Goal: Use online tool/utility: Utilize a website feature to perform a specific function

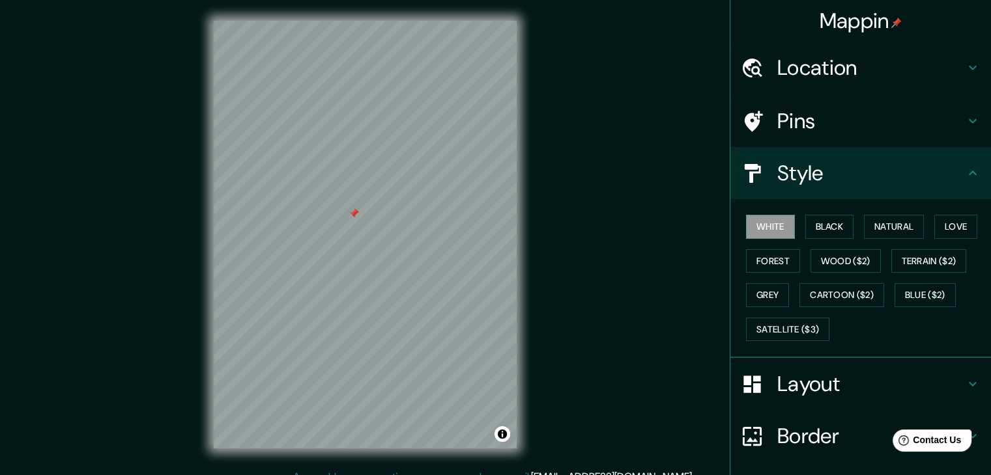
click at [354, 214] on div at bounding box center [353, 213] width 10 height 10
click at [902, 386] on h4 "Layout" at bounding box center [871, 384] width 188 height 26
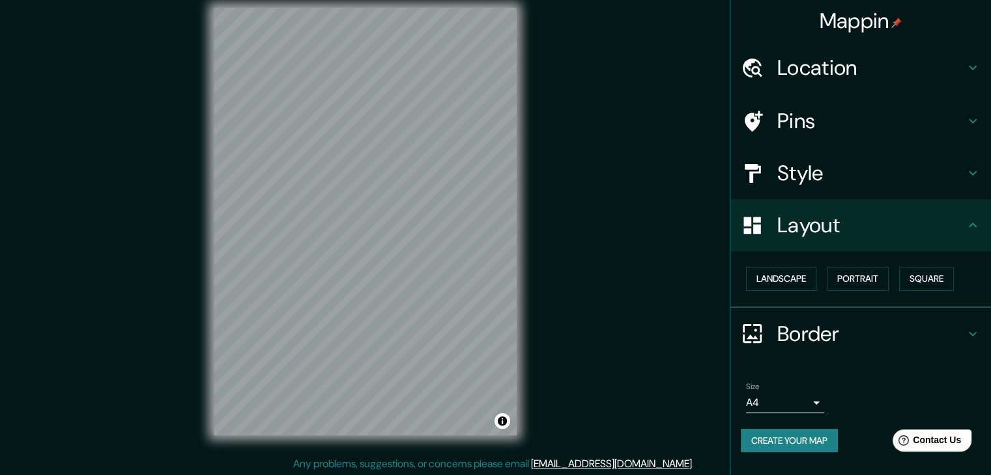
scroll to position [15, 0]
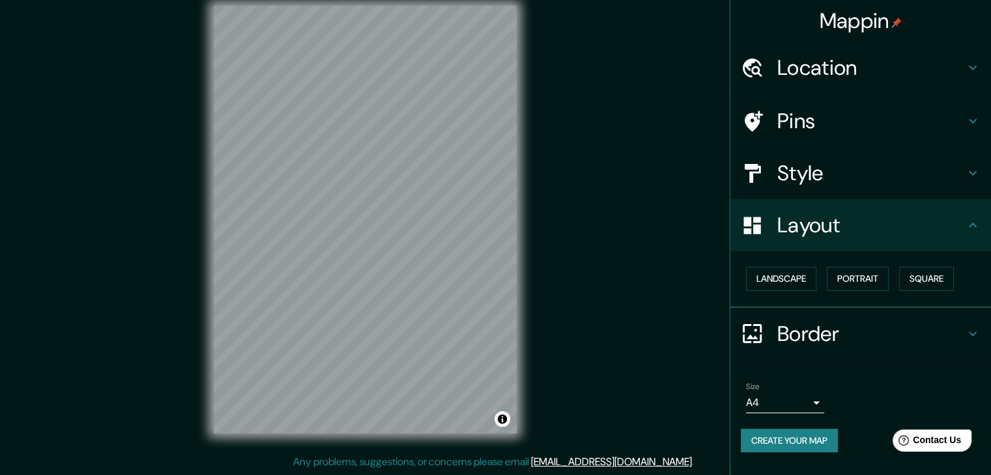
click at [783, 440] on button "Create your map" at bounding box center [789, 441] width 97 height 24
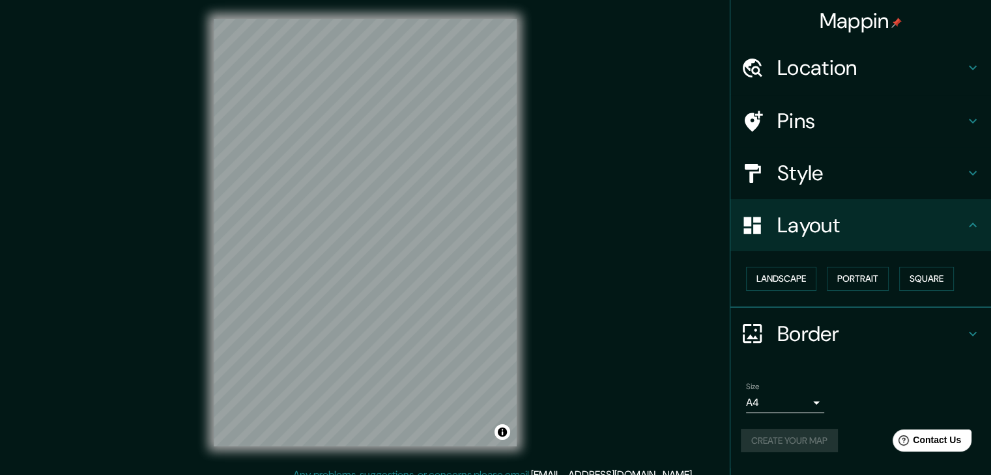
scroll to position [0, 0]
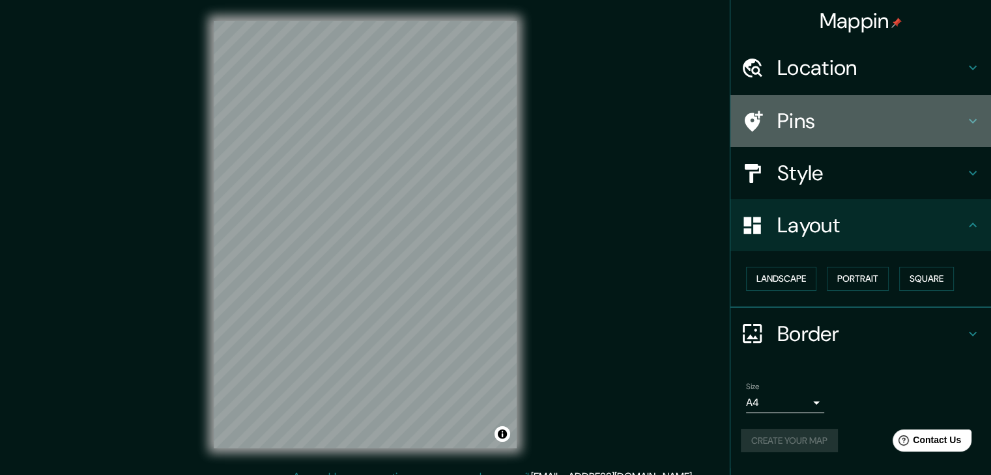
click at [806, 113] on h4 "Pins" at bounding box center [871, 121] width 188 height 26
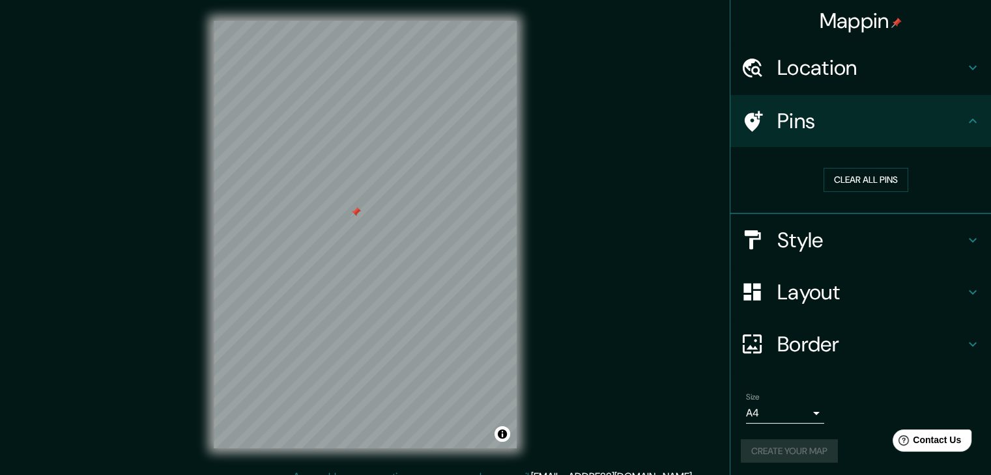
scroll to position [3, 0]
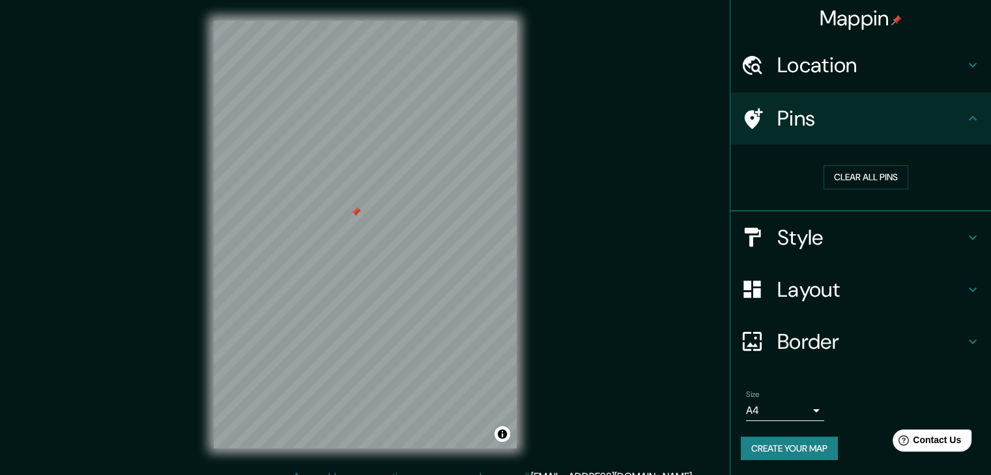
click at [786, 331] on h4 "Border" at bounding box center [871, 342] width 188 height 26
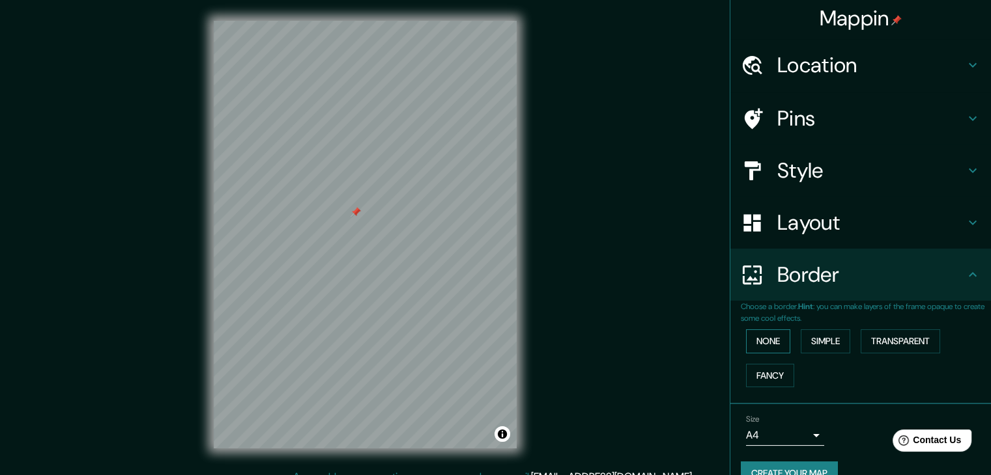
click at [756, 342] on button "None" at bounding box center [768, 342] width 44 height 24
click at [802, 337] on button "Simple" at bounding box center [825, 342] width 50 height 24
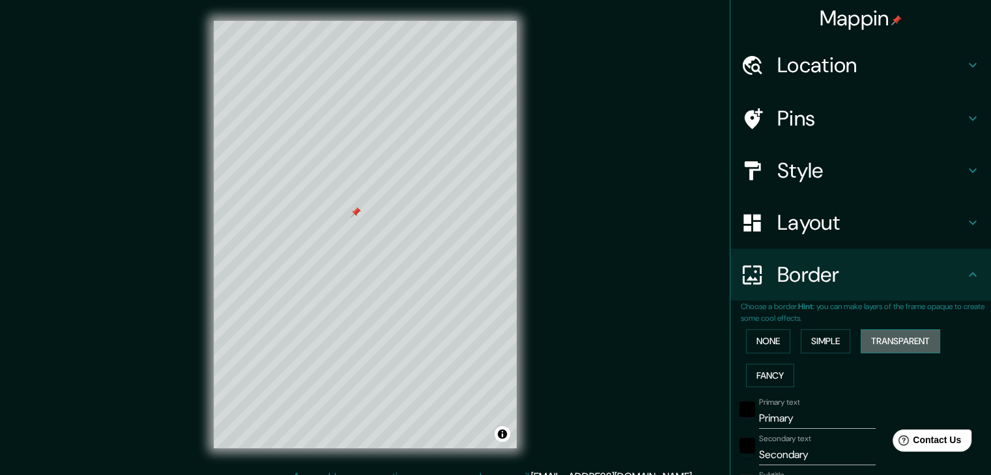
click at [873, 337] on button "Transparent" at bounding box center [899, 342] width 79 height 24
click at [766, 373] on button "Fancy" at bounding box center [770, 376] width 48 height 24
click at [769, 345] on button "None" at bounding box center [768, 342] width 44 height 24
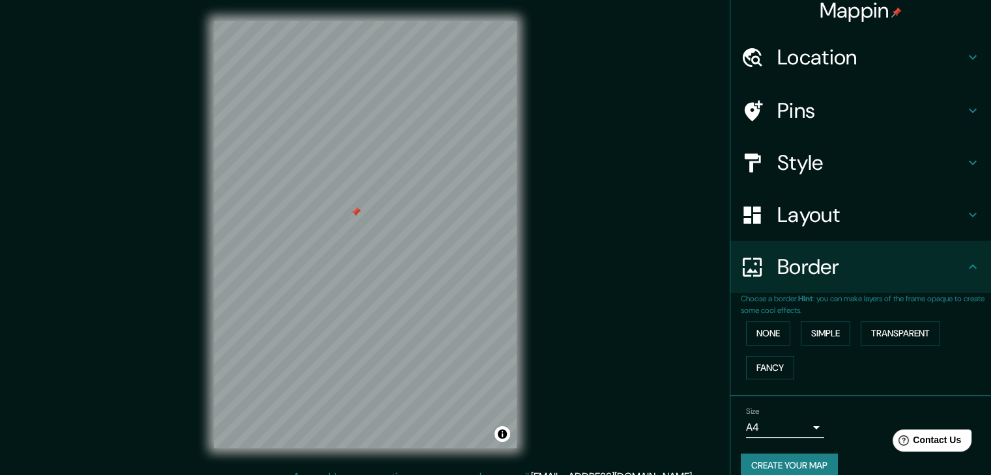
scroll to position [27, 0]
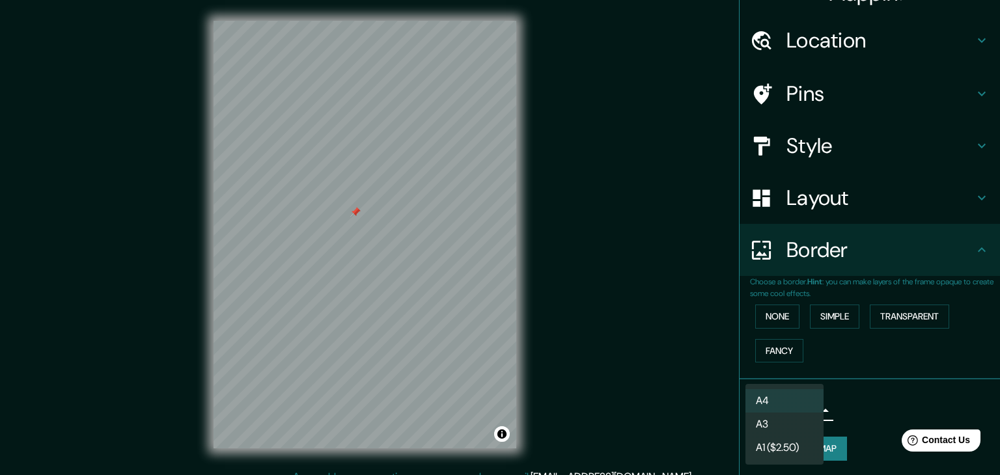
click at [782, 411] on body "Mappin Location Pins Style Layout Border Choose a border. Hint : you can make l…" at bounding box center [500, 237] width 1000 height 475
click at [782, 404] on li "A4" at bounding box center [785, 401] width 78 height 23
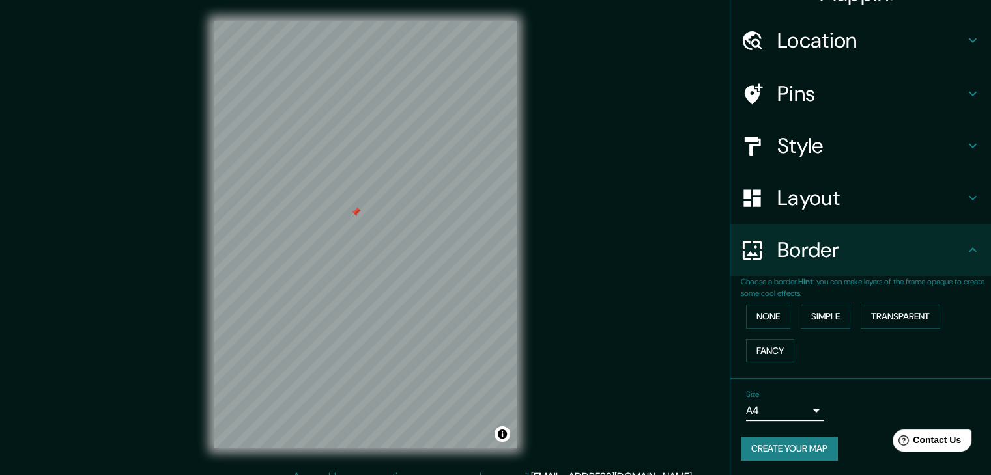
click at [784, 450] on button "Create your map" at bounding box center [789, 449] width 97 height 24
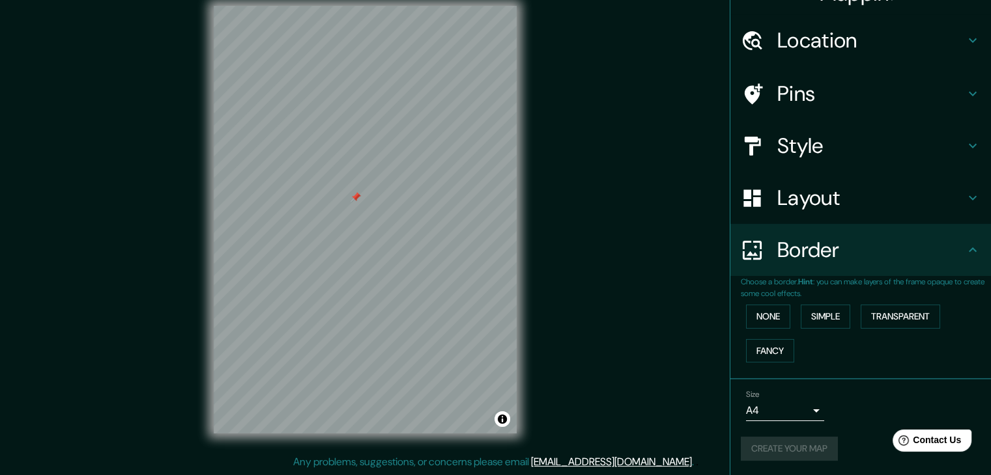
scroll to position [0, 0]
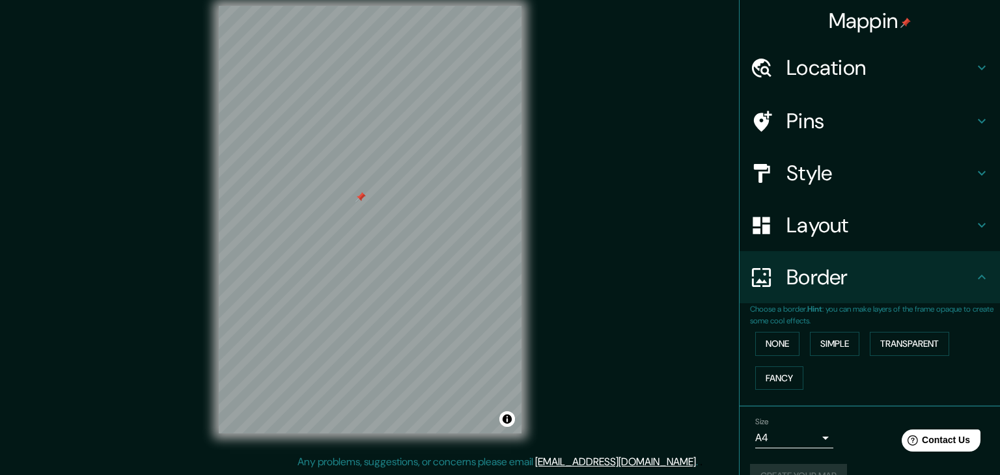
click at [803, 438] on body "Mappin Location Pins Style Layout Border Choose a border. Hint : you can make l…" at bounding box center [500, 222] width 1000 height 475
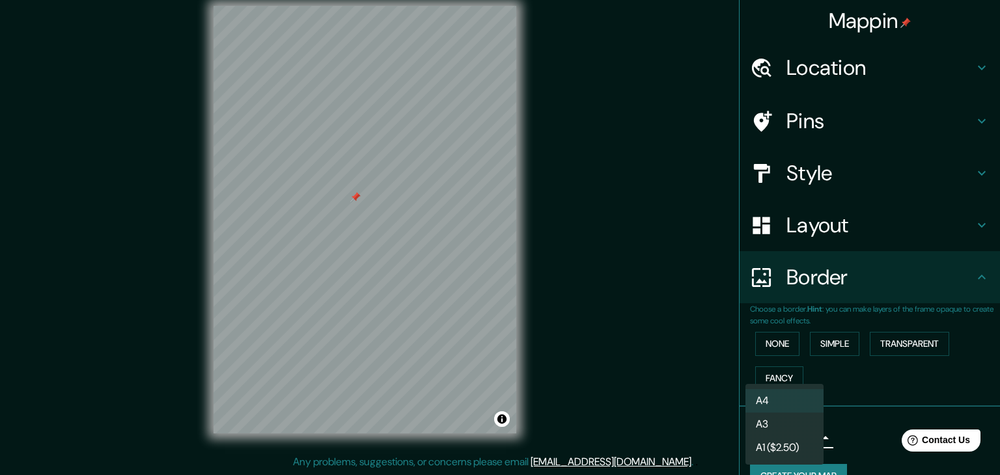
click at [846, 436] on div at bounding box center [500, 237] width 1000 height 475
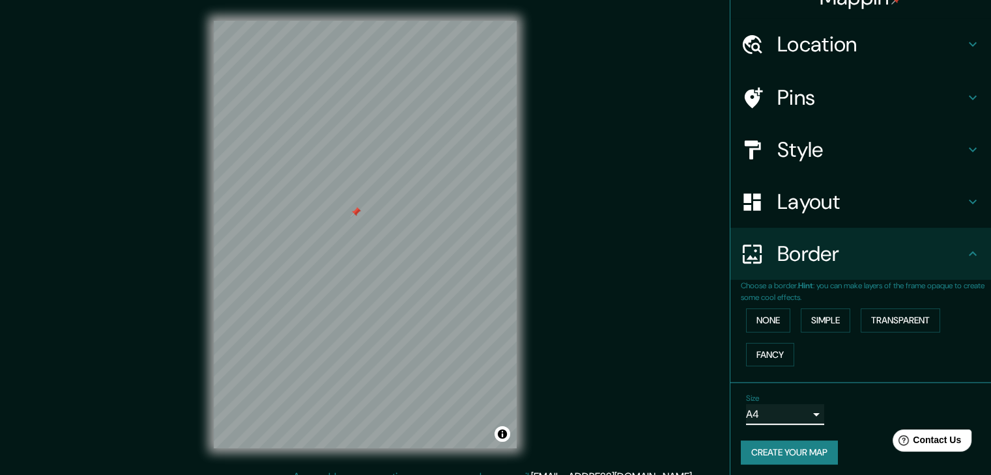
scroll to position [27, 0]
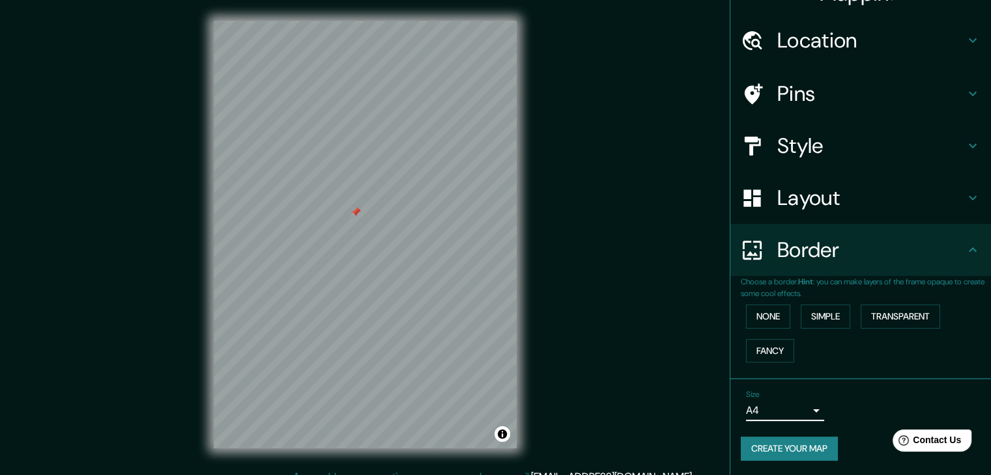
click at [882, 149] on h4 "Style" at bounding box center [871, 146] width 188 height 26
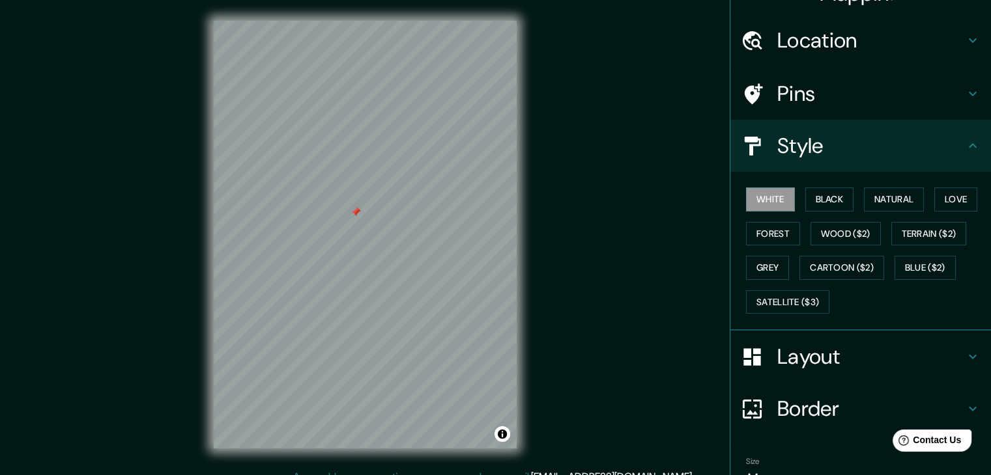
click at [877, 148] on h4 "Style" at bounding box center [871, 146] width 188 height 26
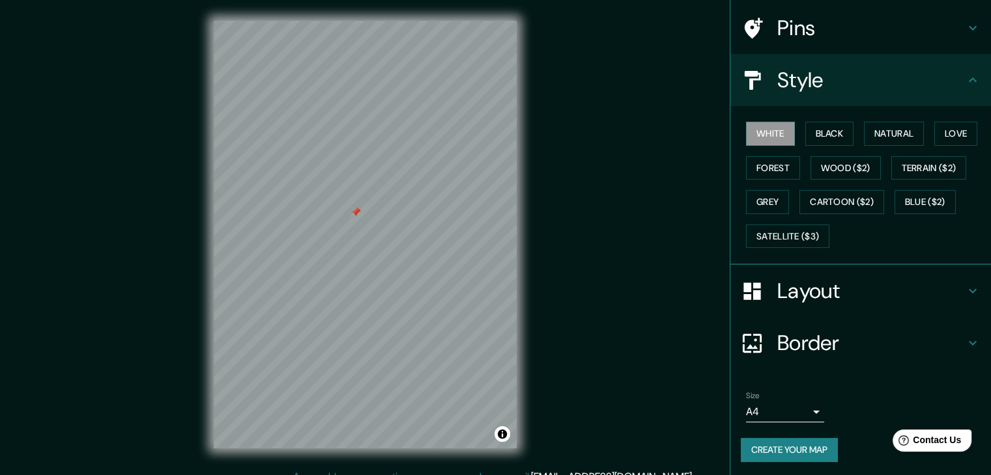
scroll to position [94, 0]
drag, startPoint x: 517, startPoint y: 431, endPoint x: 568, endPoint y: 238, distance: 199.4
click at [568, 238] on div "Mappin Location Pins Style White Black Natural Love Forest Wood ($2) Terrain ($…" at bounding box center [495, 245] width 991 height 490
